Goal: Task Accomplishment & Management: Manage account settings

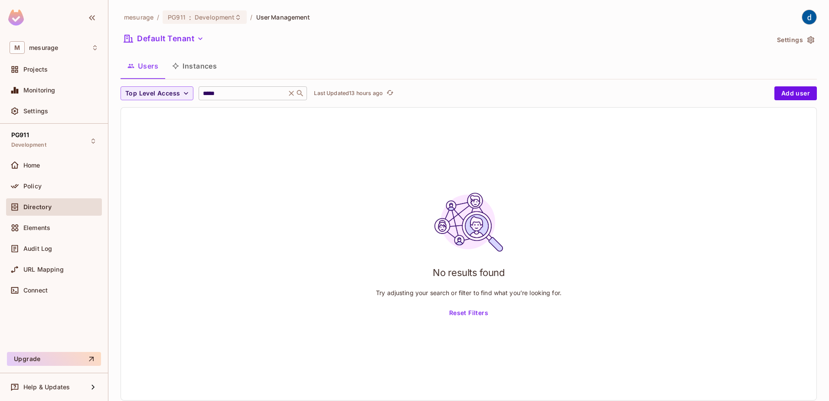
click at [296, 94] on icon at bounding box center [291, 93] width 9 height 9
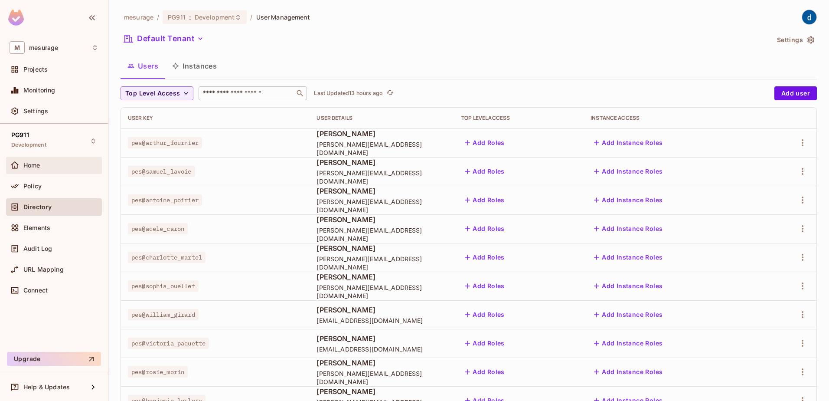
click at [31, 165] on span "Home" at bounding box center [31, 165] width 17 height 7
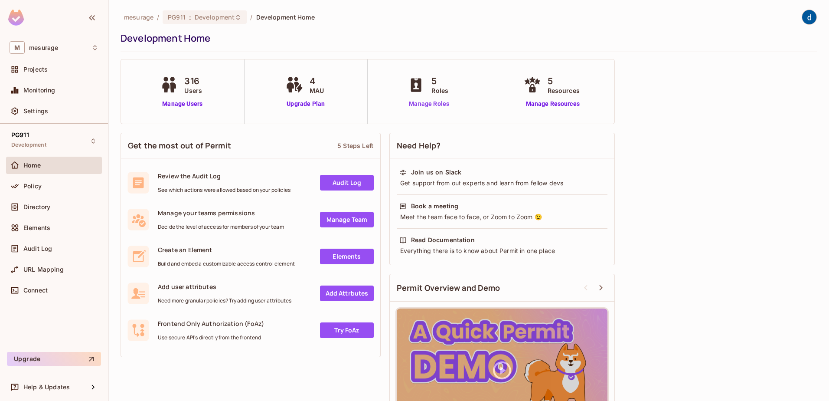
click at [426, 105] on link "Manage Roles" at bounding box center [429, 103] width 47 height 9
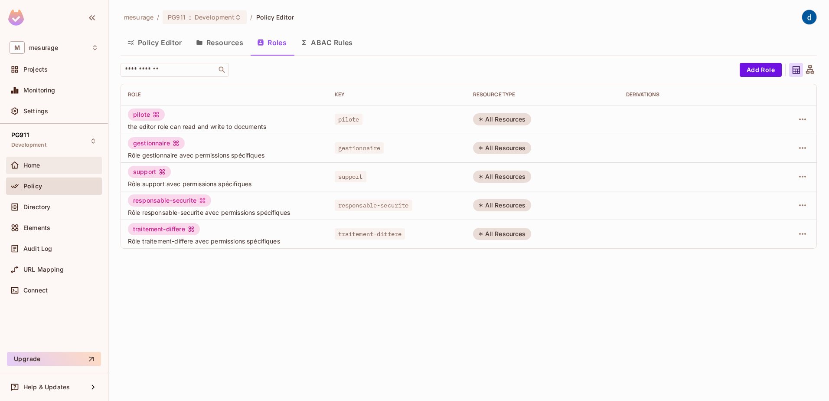
click at [61, 172] on div "Home" at bounding box center [54, 165] width 96 height 17
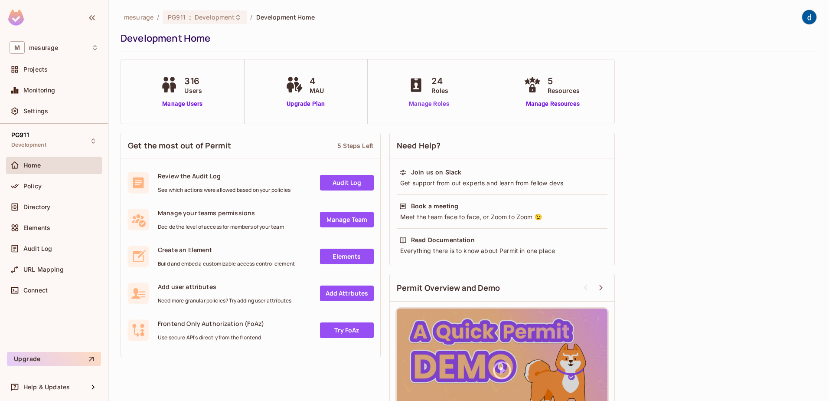
click at [426, 105] on link "Manage Roles" at bounding box center [429, 103] width 47 height 9
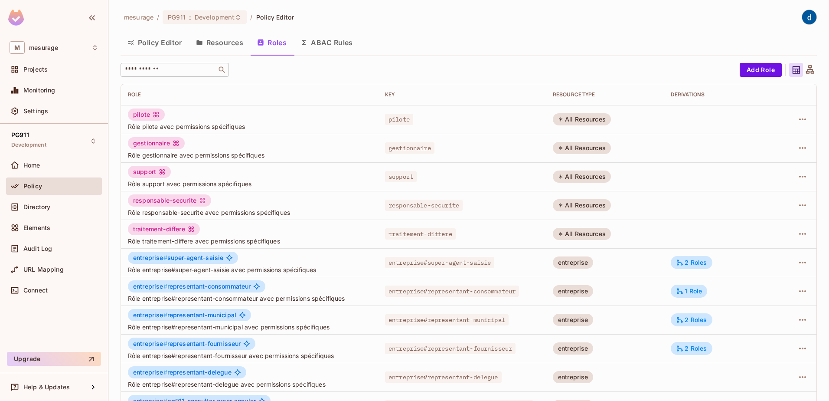
click at [191, 73] on input "text" at bounding box center [168, 69] width 91 height 9
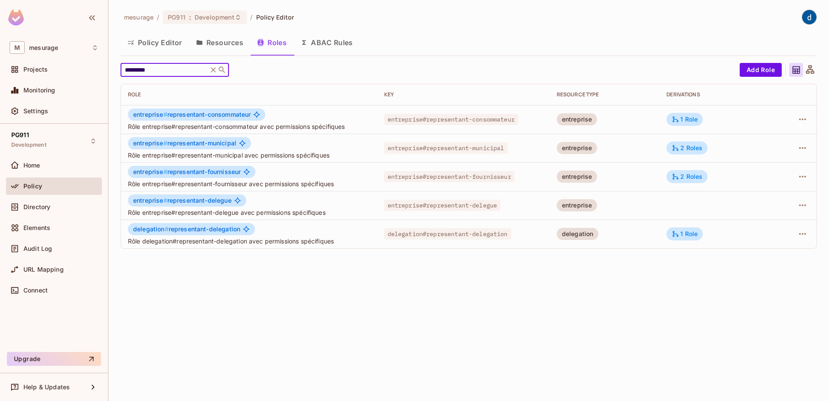
type input "*********"
click at [157, 48] on button "Policy Editor" at bounding box center [155, 43] width 69 height 22
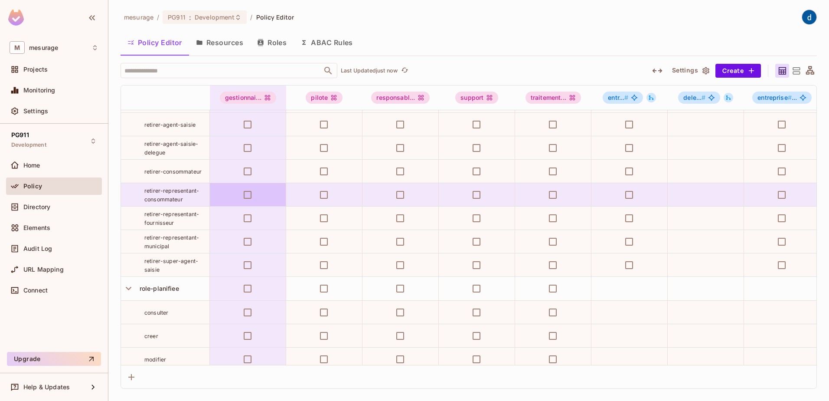
scroll to position [1574, 0]
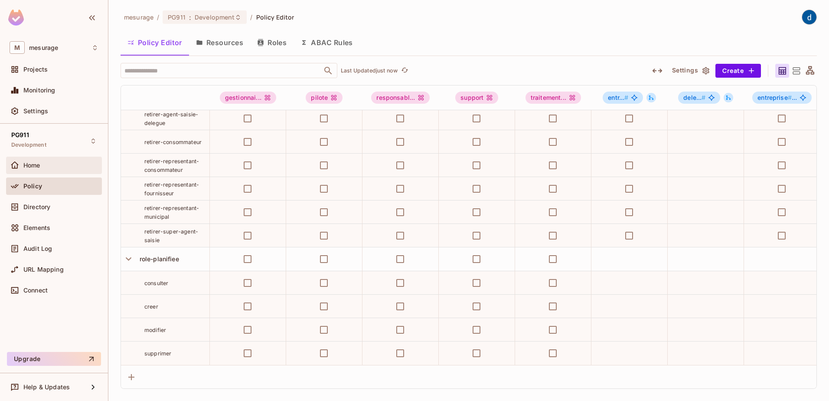
click at [37, 167] on span "Home" at bounding box center [31, 165] width 17 height 7
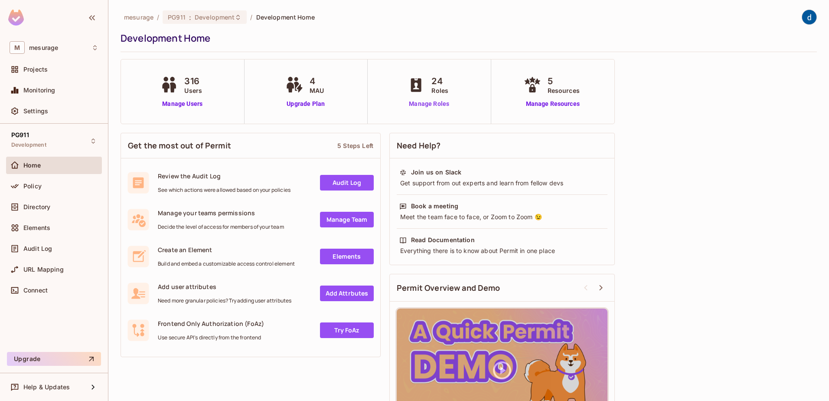
click at [422, 103] on link "Manage Roles" at bounding box center [429, 103] width 47 height 9
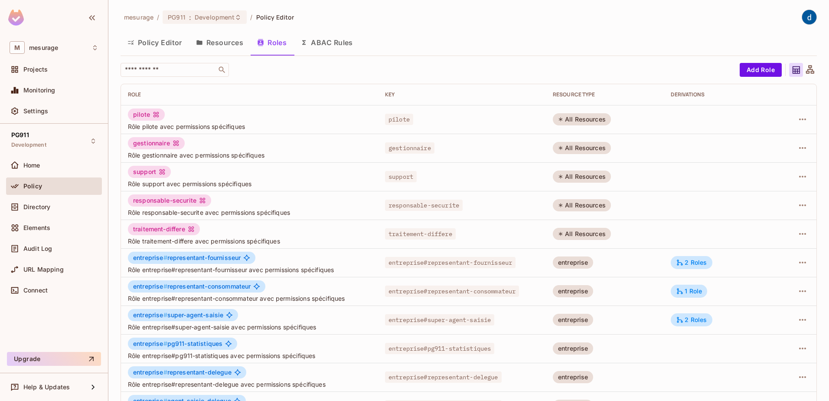
click at [169, 46] on button "Policy Editor" at bounding box center [155, 43] width 69 height 22
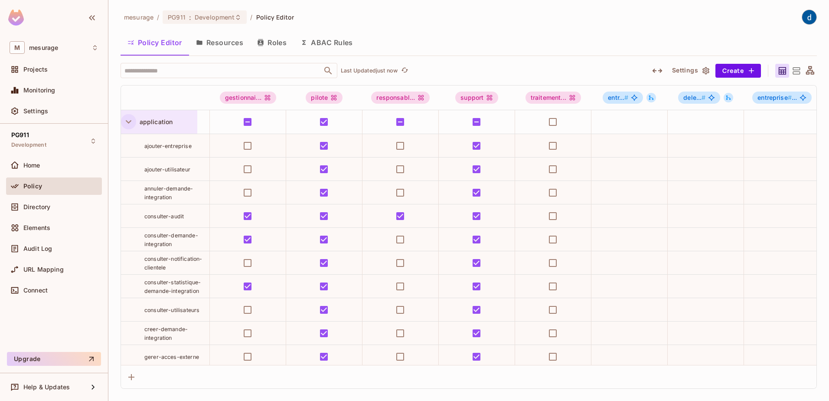
click at [126, 119] on icon "button" at bounding box center [129, 122] width 12 height 12
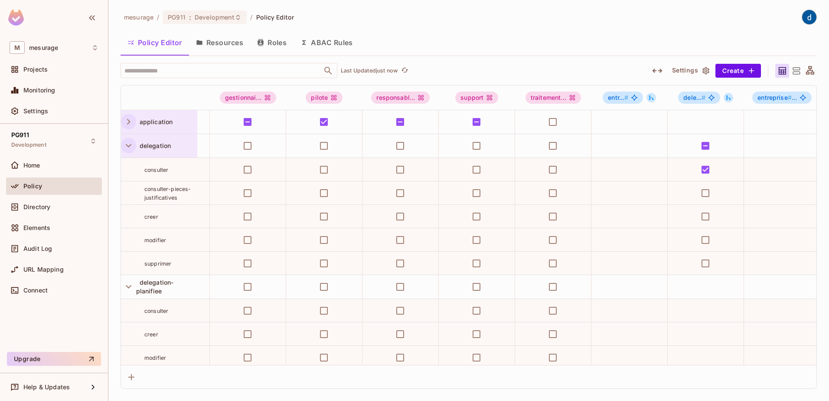
click at [128, 144] on icon "button" at bounding box center [129, 146] width 12 height 12
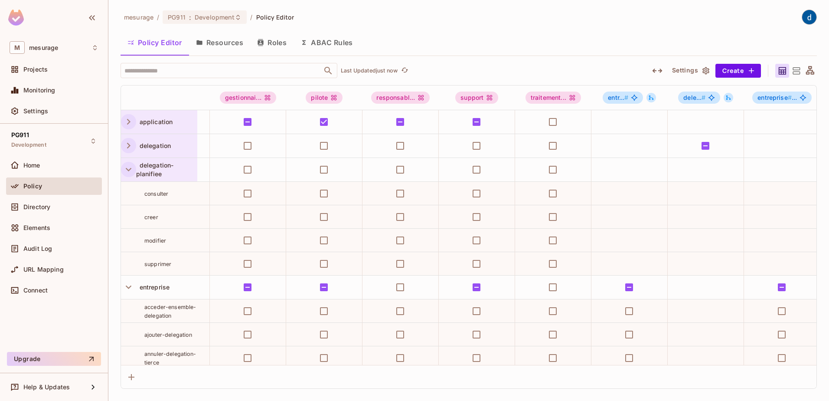
click at [124, 166] on icon "button" at bounding box center [129, 170] width 12 height 12
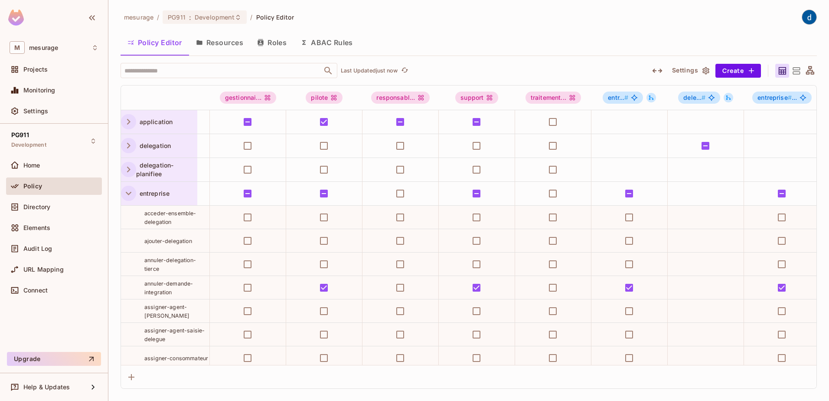
click at [128, 190] on icon "button" at bounding box center [129, 193] width 12 height 12
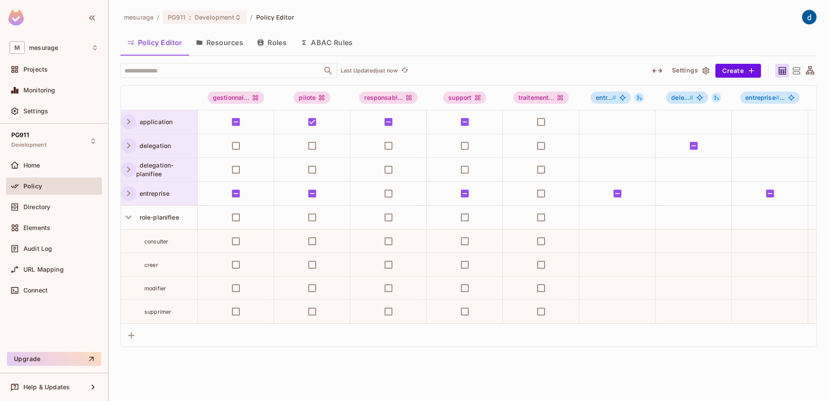
click at [128, 190] on icon "button" at bounding box center [129, 193] width 12 height 12
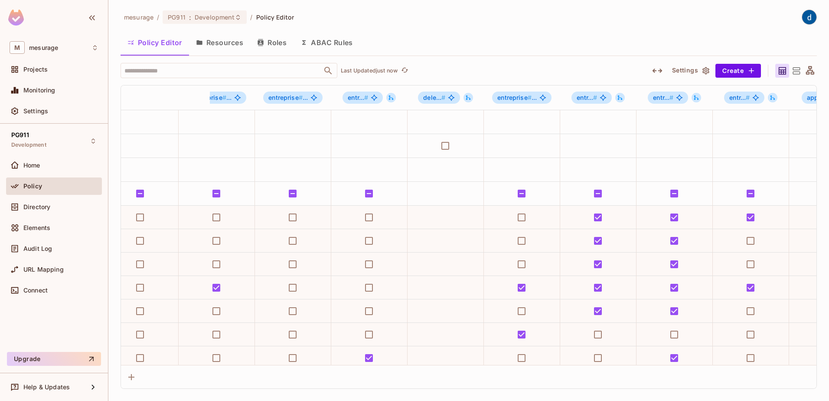
scroll to position [0, 1178]
click at [40, 172] on div "Home" at bounding box center [54, 165] width 96 height 17
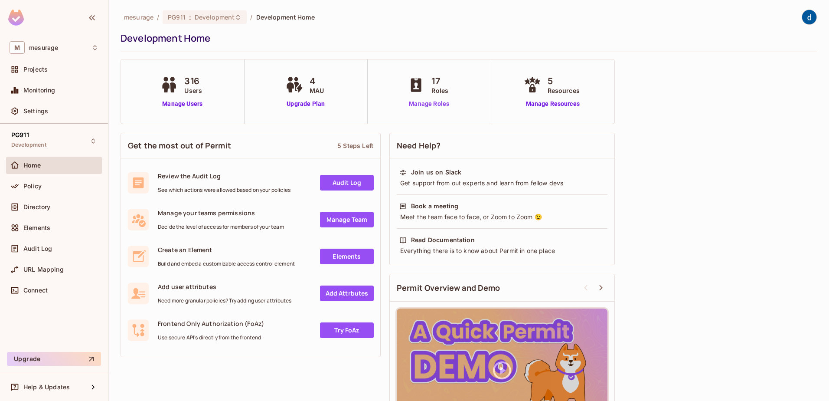
click at [419, 104] on link "Manage Roles" at bounding box center [429, 103] width 47 height 9
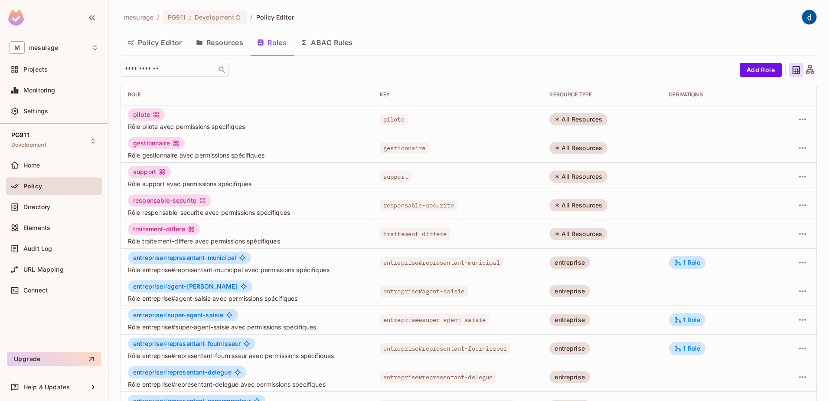
click at [163, 43] on button "Policy Editor" at bounding box center [155, 43] width 69 height 22
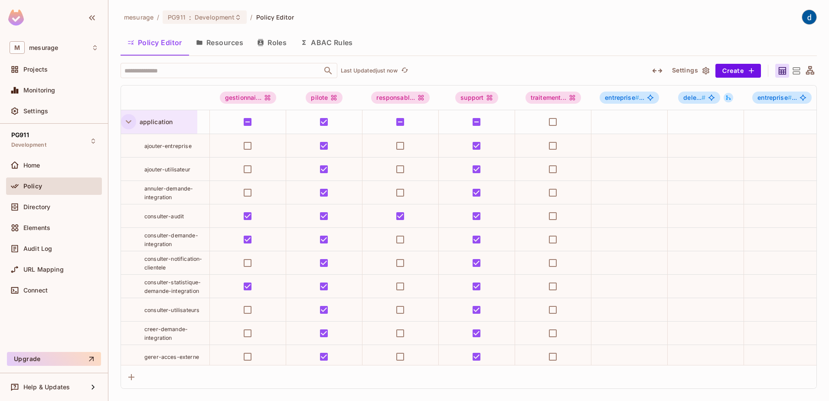
click at [131, 121] on icon "button" at bounding box center [129, 121] width 6 height 3
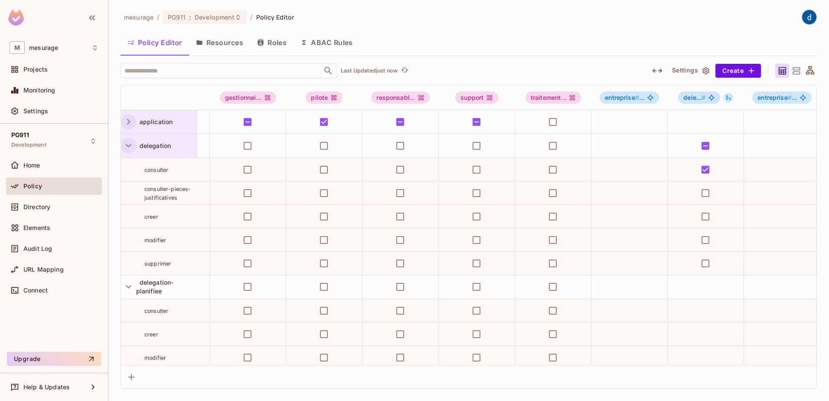
click at [131, 146] on icon "button" at bounding box center [129, 146] width 12 height 12
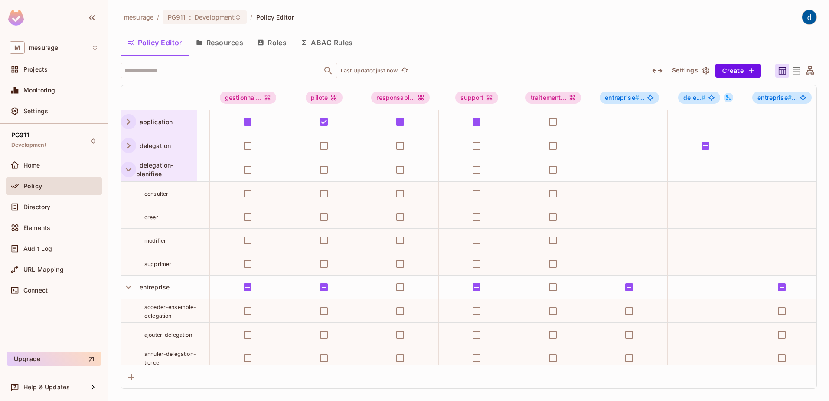
click at [128, 166] on icon "button" at bounding box center [129, 170] width 12 height 12
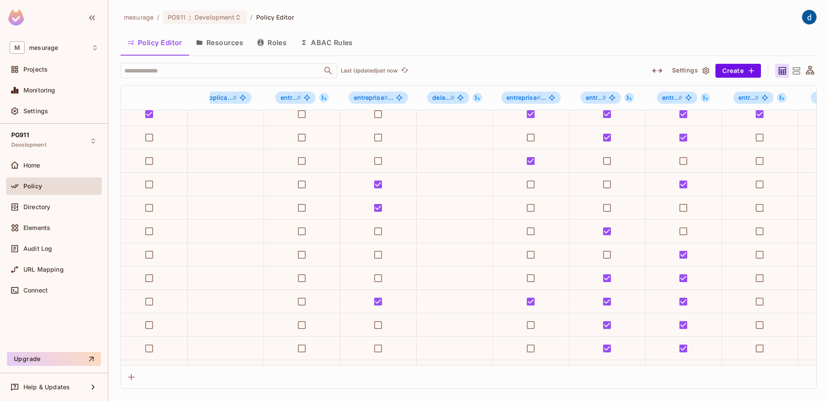
scroll to position [174, 634]
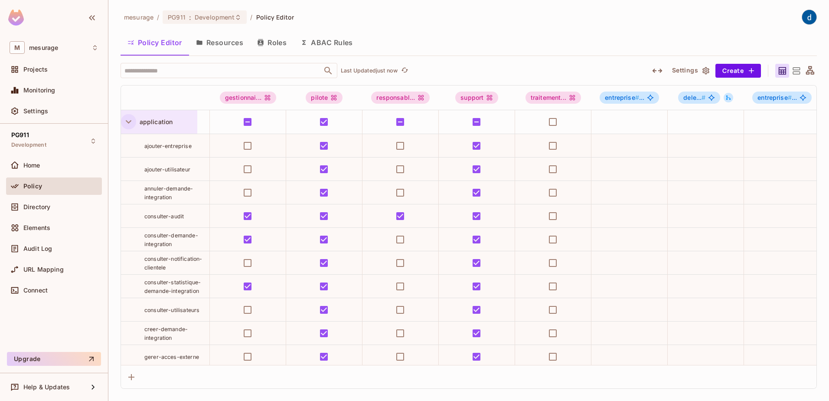
click at [127, 121] on icon "button" at bounding box center [129, 121] width 6 height 3
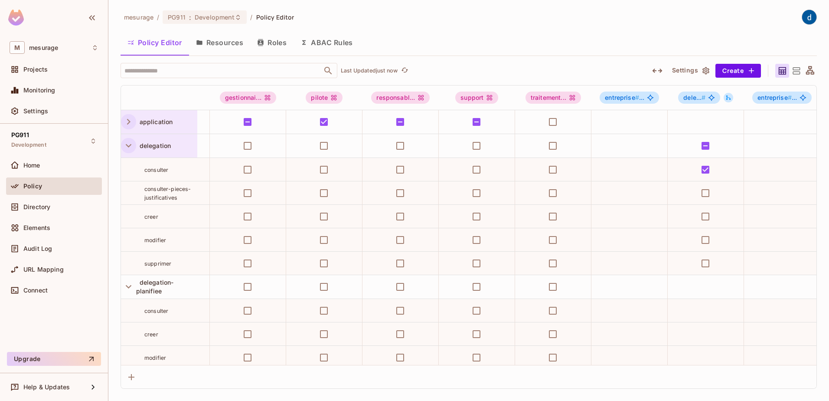
click at [132, 145] on icon "button" at bounding box center [129, 146] width 12 height 12
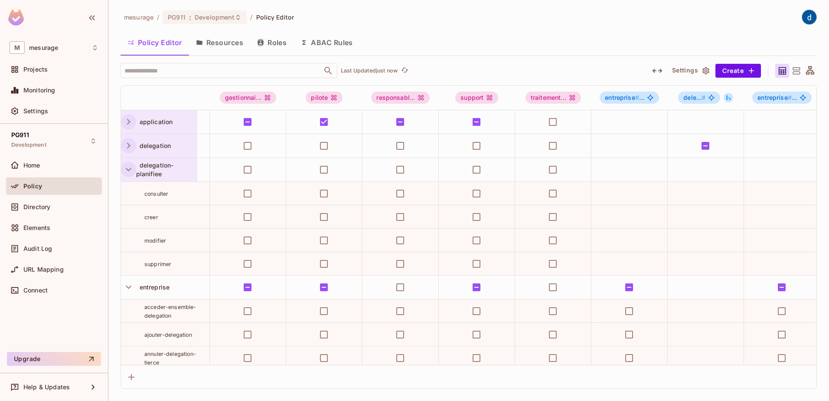
click at [127, 171] on icon "button" at bounding box center [129, 170] width 12 height 12
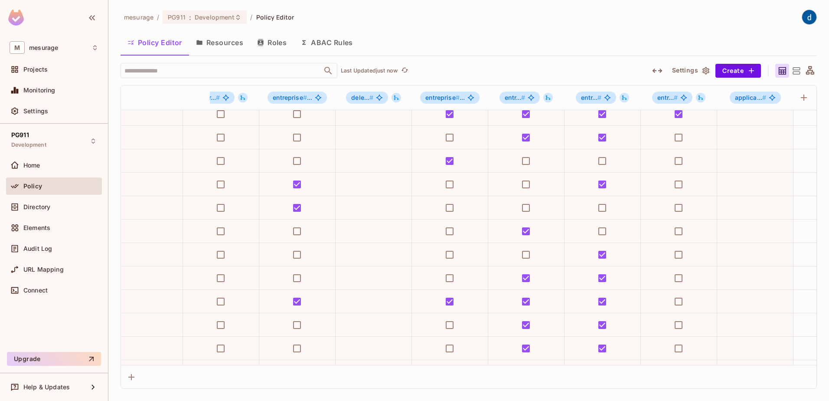
scroll to position [174, 715]
click at [61, 164] on div "Home" at bounding box center [60, 165] width 75 height 7
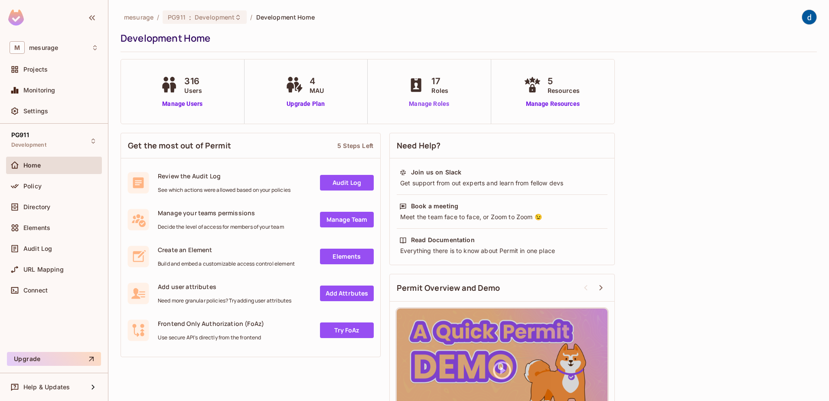
click at [428, 104] on link "Manage Roles" at bounding box center [429, 103] width 47 height 9
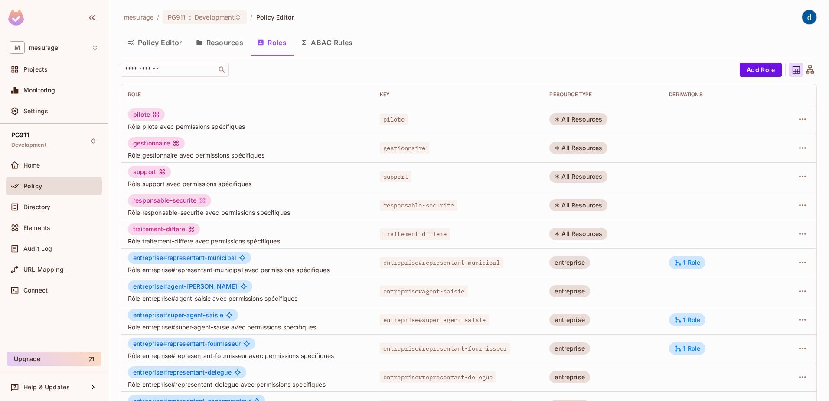
click at [170, 46] on button "Policy Editor" at bounding box center [155, 43] width 69 height 22
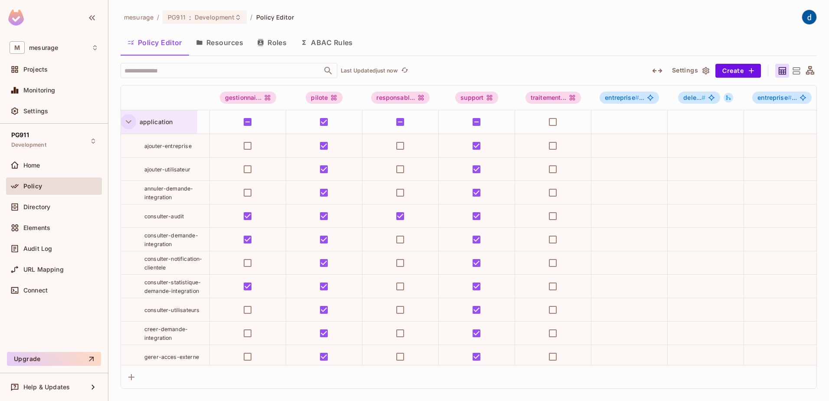
click at [127, 123] on icon "button" at bounding box center [129, 122] width 12 height 12
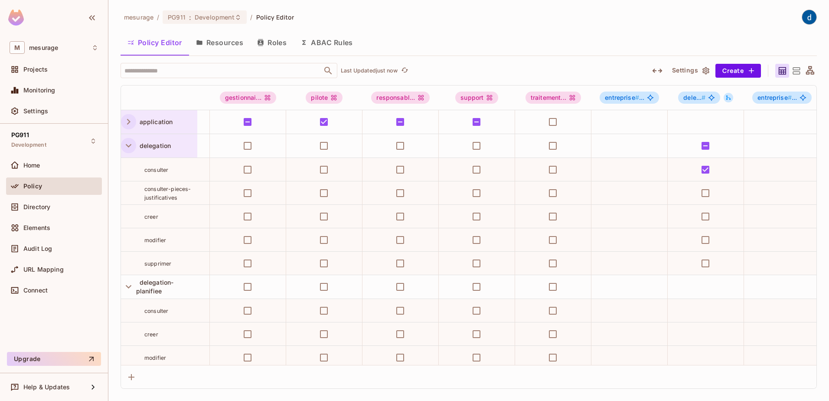
click at [132, 149] on icon "button" at bounding box center [129, 146] width 12 height 12
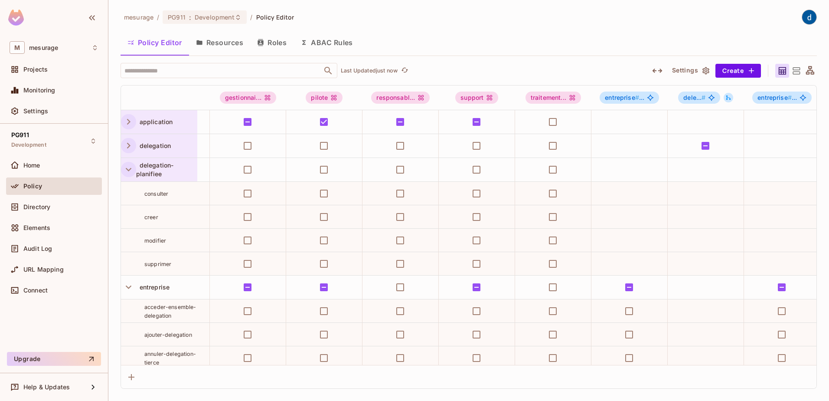
click at [129, 169] on icon "button" at bounding box center [129, 170] width 12 height 12
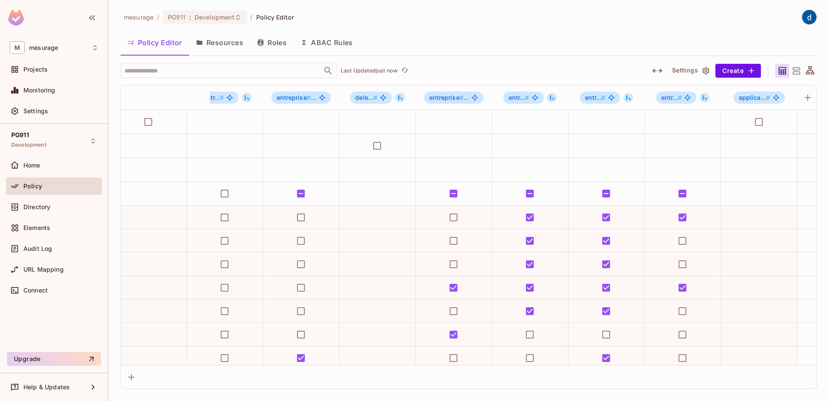
scroll to position [0, 716]
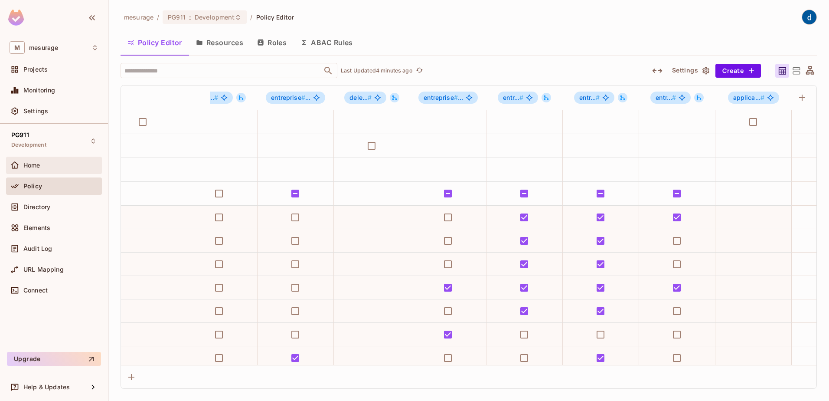
click at [56, 163] on div "Home" at bounding box center [60, 165] width 75 height 7
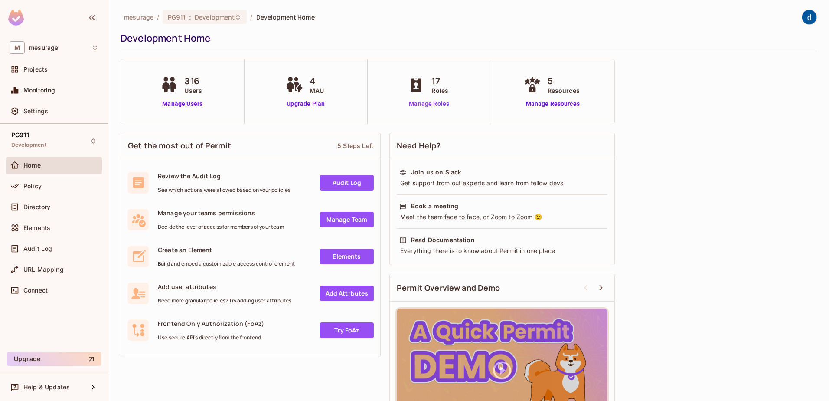
click at [431, 105] on link "Manage Roles" at bounding box center [429, 103] width 47 height 9
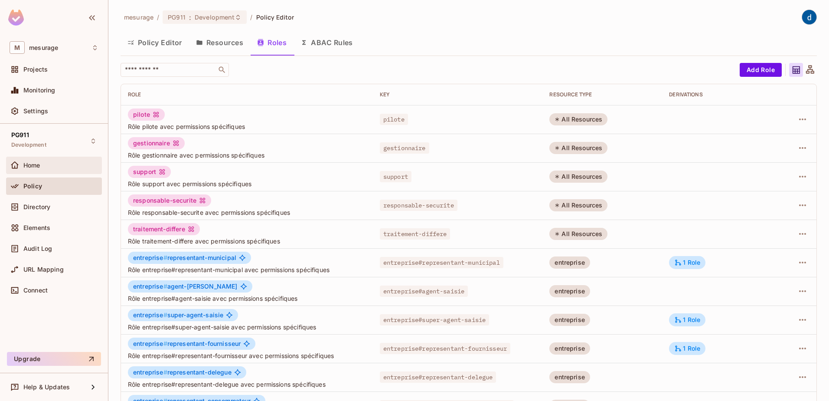
click at [50, 163] on div "Home" at bounding box center [60, 165] width 75 height 7
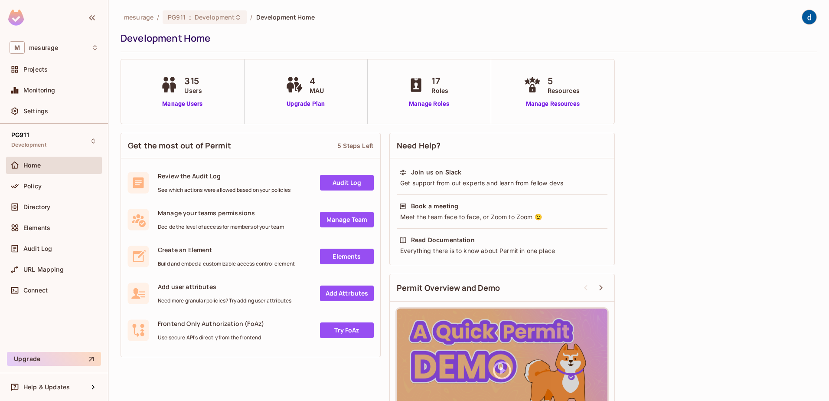
click at [187, 92] on span "Users" at bounding box center [193, 90] width 18 height 9
click at [188, 104] on link "Manage Users" at bounding box center [182, 103] width 48 height 9
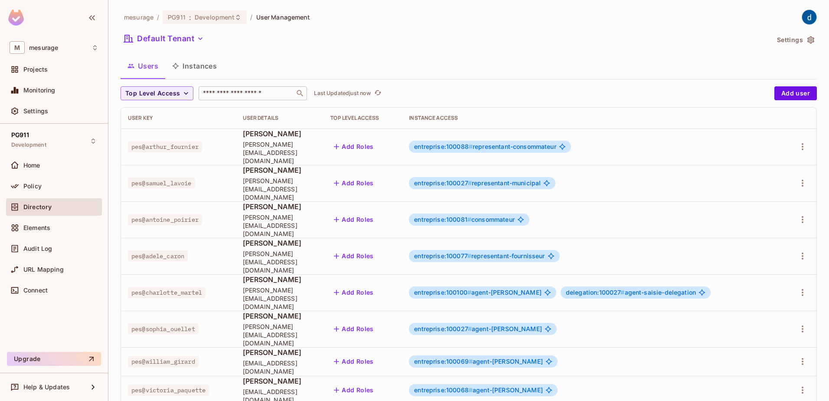
click at [220, 95] on input "text" at bounding box center [246, 93] width 91 height 9
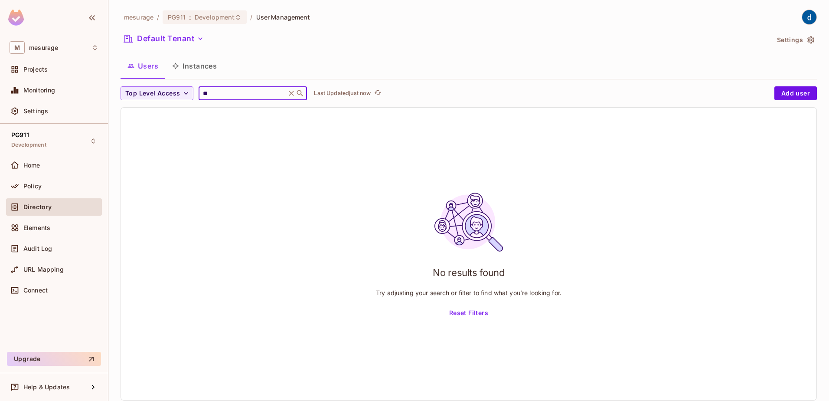
type input "*"
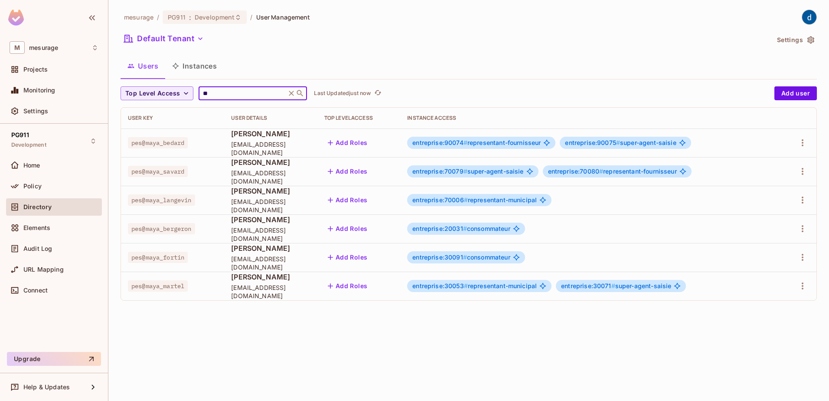
type input "*"
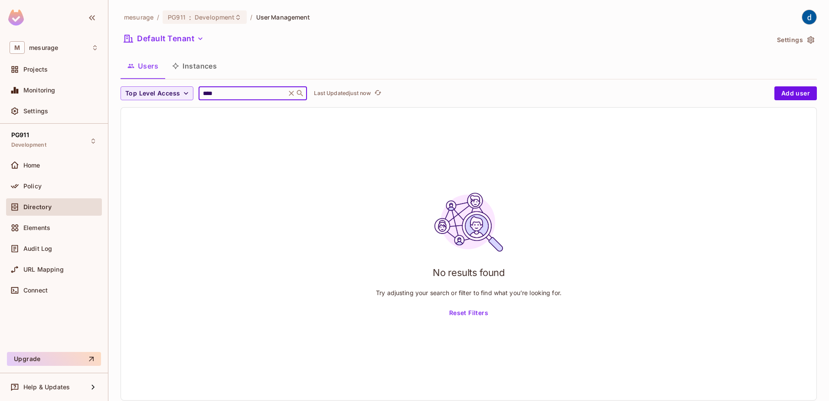
type input "****"
click at [293, 95] on icon at bounding box center [291, 93] width 5 height 5
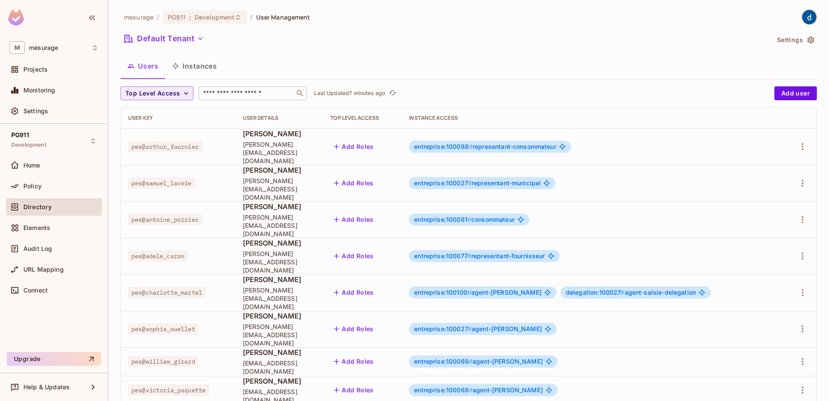
click at [216, 97] on input "text" at bounding box center [246, 93] width 91 height 9
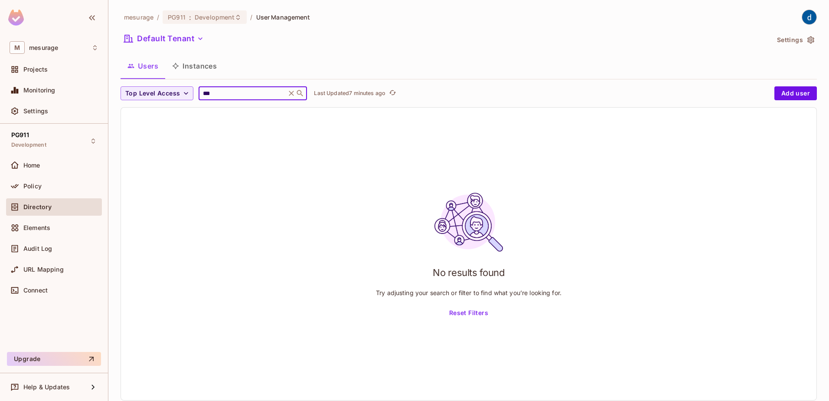
type input "***"
click at [293, 93] on icon at bounding box center [291, 93] width 9 height 9
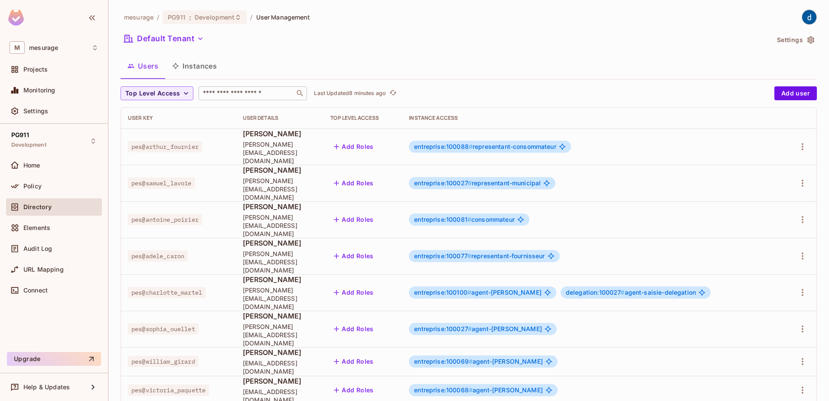
click at [223, 95] on input "text" at bounding box center [246, 93] width 91 height 9
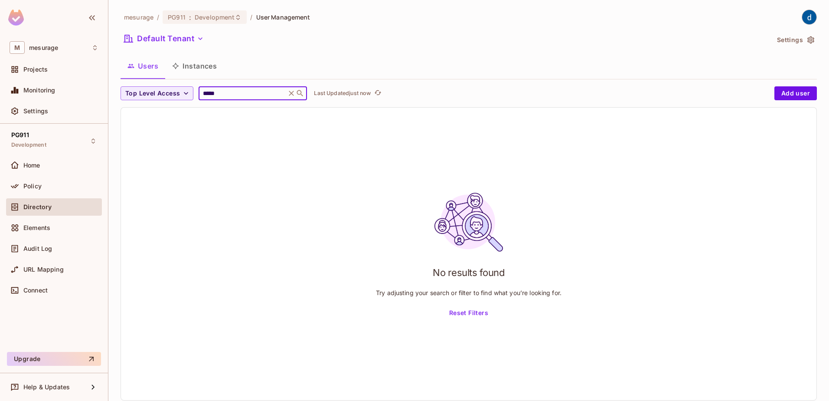
type input "*****"
